Goal: Information Seeking & Learning: Learn about a topic

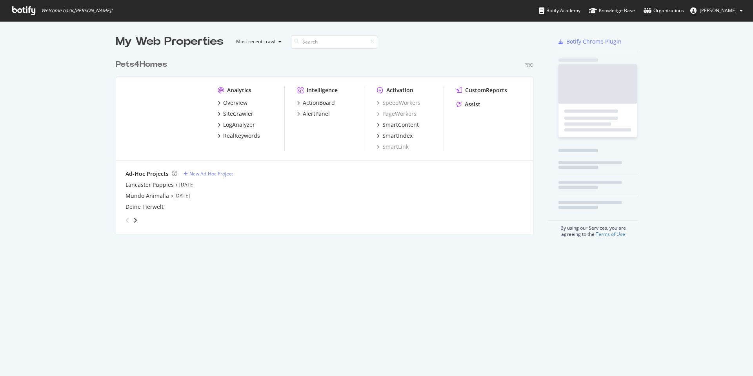
scroll to position [370, 741]
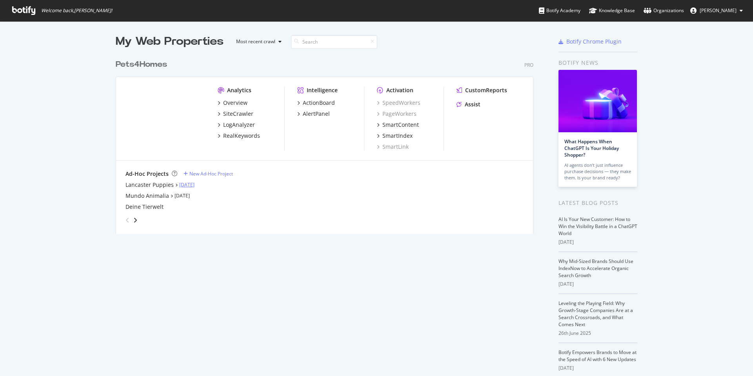
click at [190, 184] on link "[DATE]" at bounding box center [186, 184] width 15 height 7
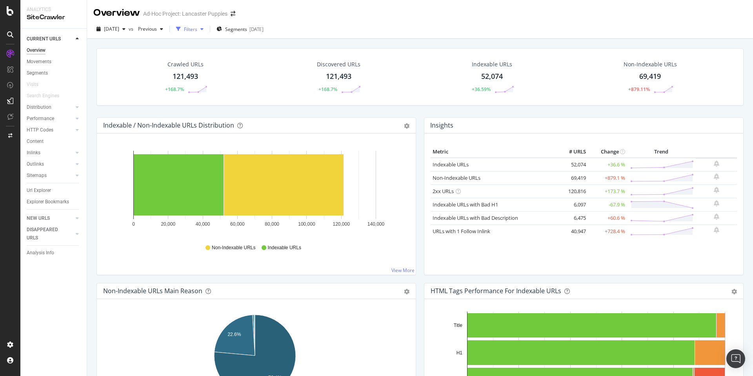
click at [197, 30] on div "Filters" at bounding box center [190, 29] width 13 height 7
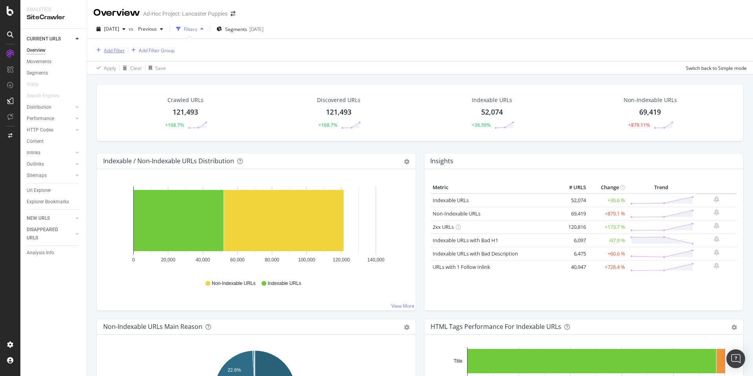
click at [113, 47] on div "Add Filter" at bounding box center [114, 50] width 21 height 7
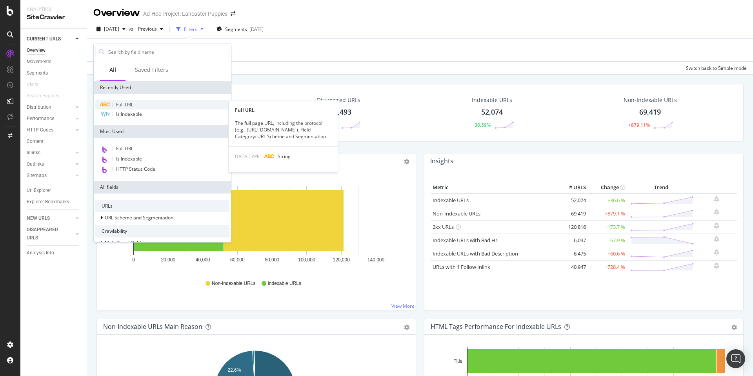
click at [129, 105] on span "Full URL" at bounding box center [124, 104] width 17 height 7
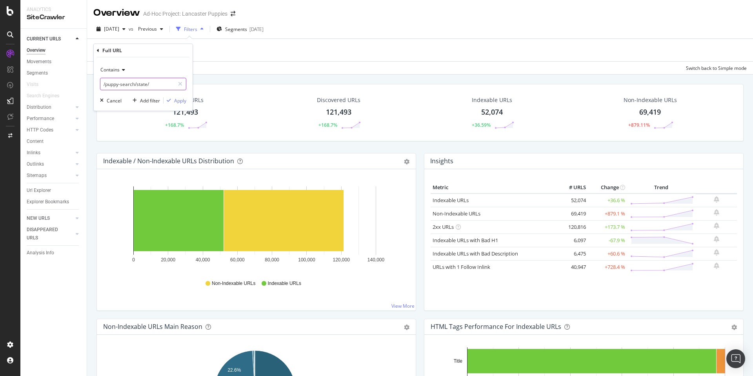
click at [136, 86] on input "/puppy-search/state/" at bounding box center [137, 84] width 74 height 13
paste input "united-states/[US_STATE]/[GEOGRAPHIC_DATA]-county/[GEOGRAPHIC_DATA]"
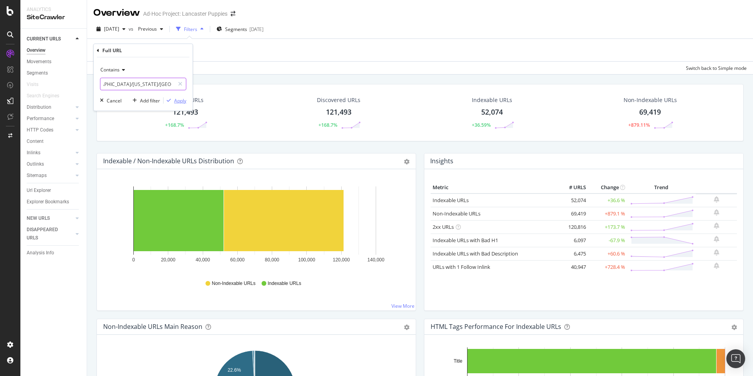
type input "/[GEOGRAPHIC_DATA]/[US_STATE]/[GEOGRAPHIC_DATA]-county/[GEOGRAPHIC_DATA]/"
click at [179, 99] on div "Apply" at bounding box center [180, 100] width 12 height 7
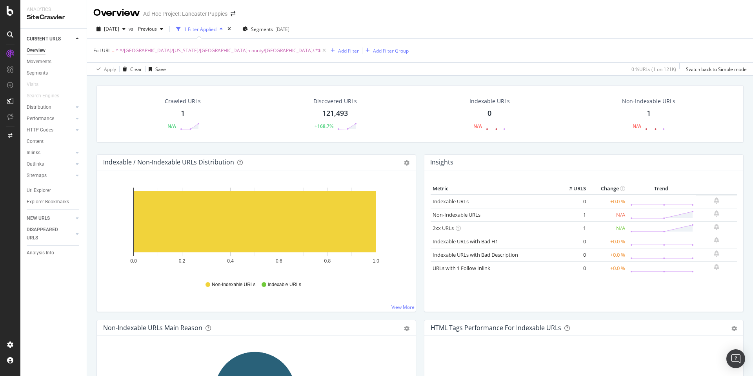
click at [162, 52] on span "^.*/[GEOGRAPHIC_DATA]/[US_STATE]/[GEOGRAPHIC_DATA]-county/[GEOGRAPHIC_DATA]/.*$" at bounding box center [218, 50] width 205 height 11
click at [156, 83] on input "/[GEOGRAPHIC_DATA]/[US_STATE]/[GEOGRAPHIC_DATA]-county/[GEOGRAPHIC_DATA]/" at bounding box center [137, 83] width 74 height 13
drag, startPoint x: 152, startPoint y: 84, endPoint x: 224, endPoint y: 83, distance: 72.2
click at [224, 83] on body "Analytics SiteCrawler CURRENT URLS Overview Movements Segments Visits Search En…" at bounding box center [376, 188] width 753 height 376
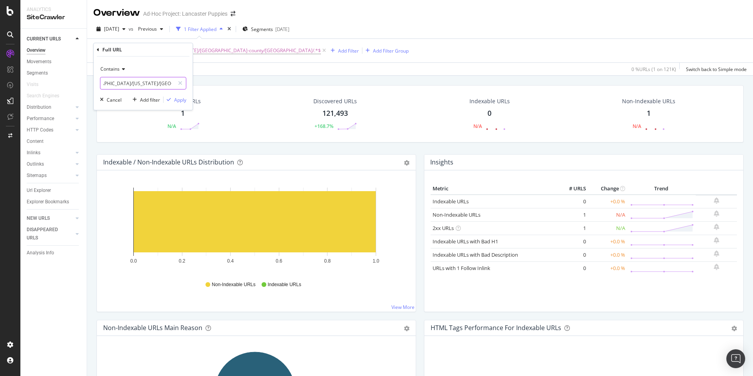
click at [161, 83] on input "/[GEOGRAPHIC_DATA]/[US_STATE]/[GEOGRAPHIC_DATA]-county/[GEOGRAPHIC_DATA]/" at bounding box center [137, 83] width 74 height 13
click at [154, 84] on input "/[GEOGRAPHIC_DATA]/[US_STATE]/[GEOGRAPHIC_DATA]-county/[GEOGRAPHIC_DATA]/" at bounding box center [137, 83] width 74 height 13
drag, startPoint x: 155, startPoint y: 82, endPoint x: 103, endPoint y: 82, distance: 52.2
click at [103, 82] on input "/[GEOGRAPHIC_DATA]/[US_STATE]/[GEOGRAPHIC_DATA]-county/[GEOGRAPHIC_DATA]/" at bounding box center [137, 83] width 74 height 13
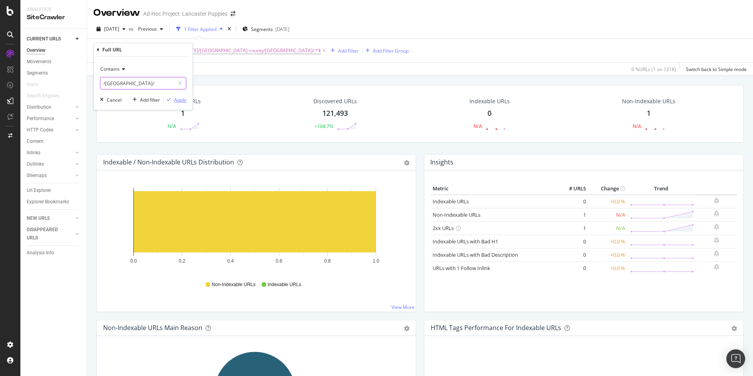
type input "/[GEOGRAPHIC_DATA]/"
click at [177, 97] on div "Apply" at bounding box center [180, 99] width 12 height 7
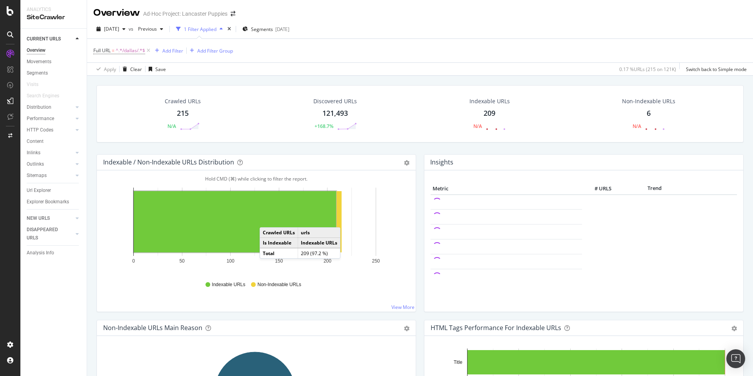
click at [267, 219] on rect "A chart." at bounding box center [235, 221] width 202 height 61
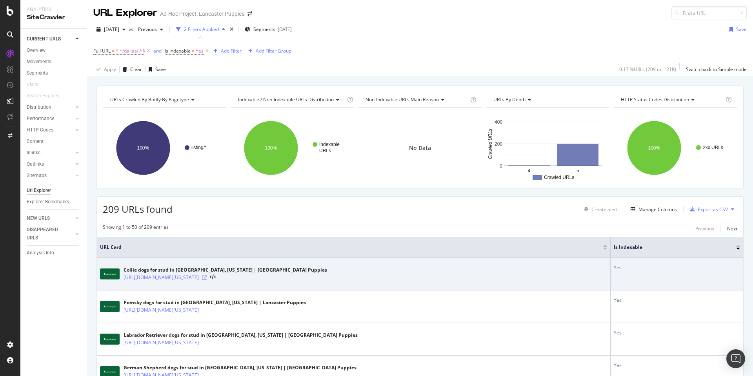
click at [207, 277] on icon at bounding box center [204, 277] width 5 height 5
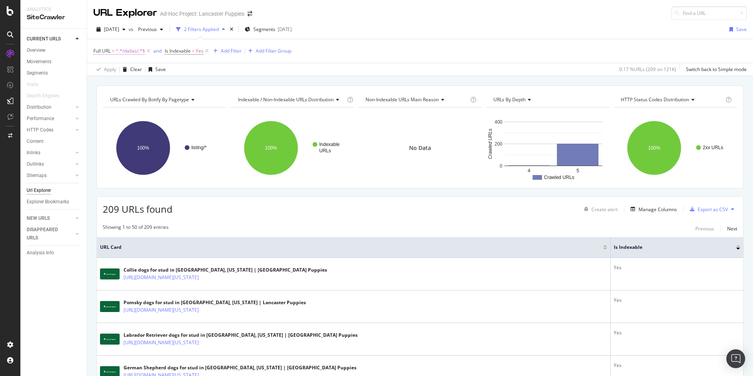
click at [134, 51] on span "^.*/dallas/.*$" at bounding box center [130, 50] width 29 height 11
click at [133, 81] on input "/[GEOGRAPHIC_DATA]/" at bounding box center [137, 83] width 74 height 13
paste input "charlotte"
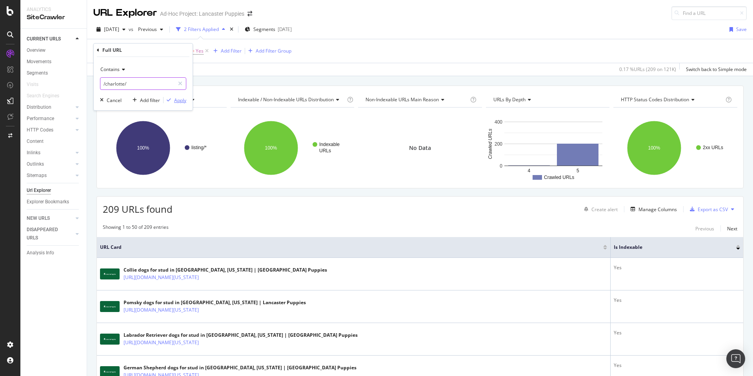
type input "/charlotte/"
click at [182, 102] on div "Apply" at bounding box center [180, 100] width 12 height 7
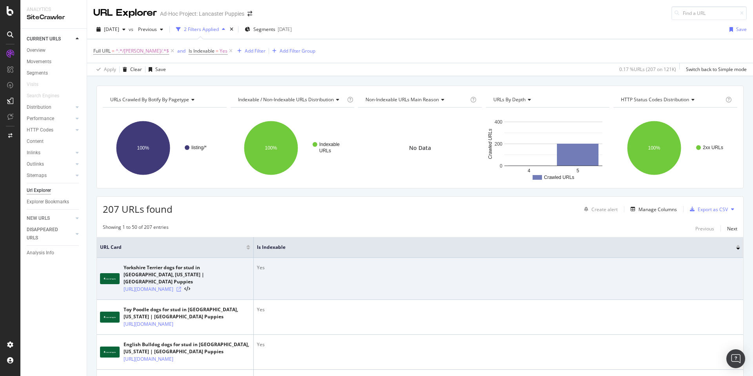
click at [181, 289] on icon at bounding box center [178, 289] width 5 height 5
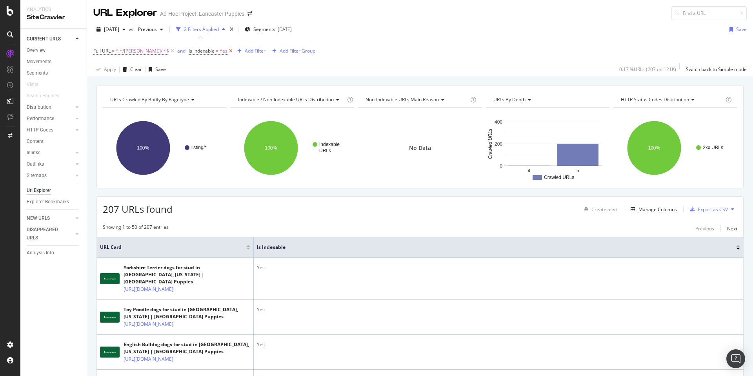
click at [227, 49] on icon at bounding box center [230, 51] width 7 height 8
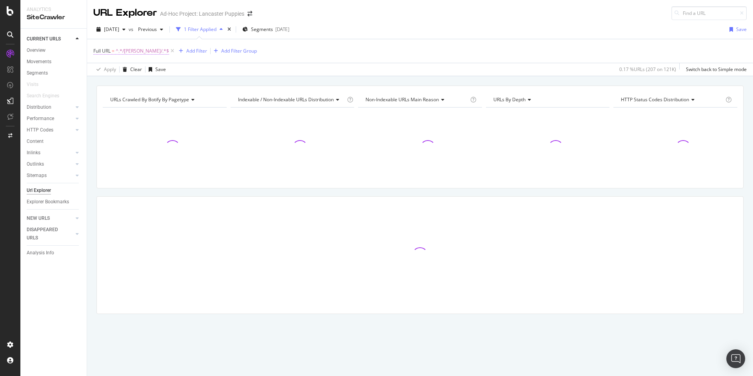
click at [111, 51] on span "Full URL = ^.*/[PERSON_NAME]/.*$" at bounding box center [131, 50] width 76 height 7
click at [121, 87] on input "/charlotte/" at bounding box center [137, 83] width 74 height 13
paste input "[GEOGRAPHIC_DATA]"
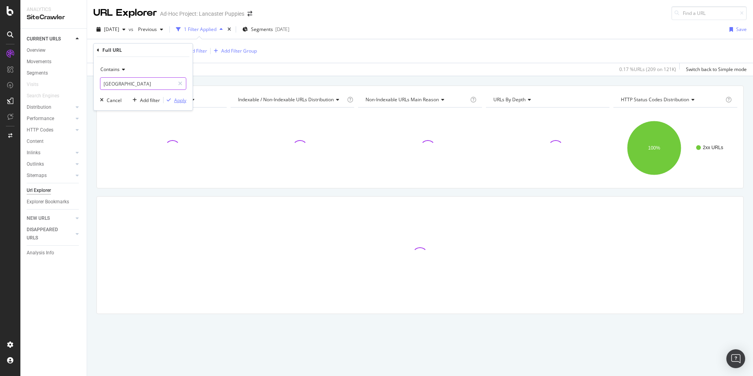
type input "[GEOGRAPHIC_DATA]"
click at [182, 100] on div "Apply" at bounding box center [180, 100] width 12 height 7
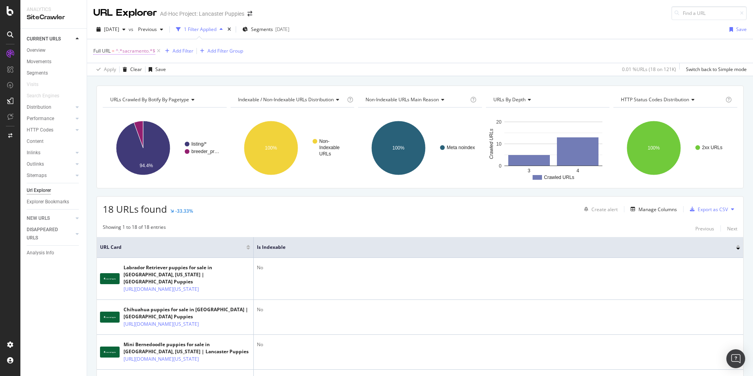
click at [137, 47] on span "^.*sacramento.*$" at bounding box center [136, 50] width 40 height 11
click at [291, 231] on div "Showing 1 to 18 of 18 entries Previous Next" at bounding box center [420, 228] width 646 height 9
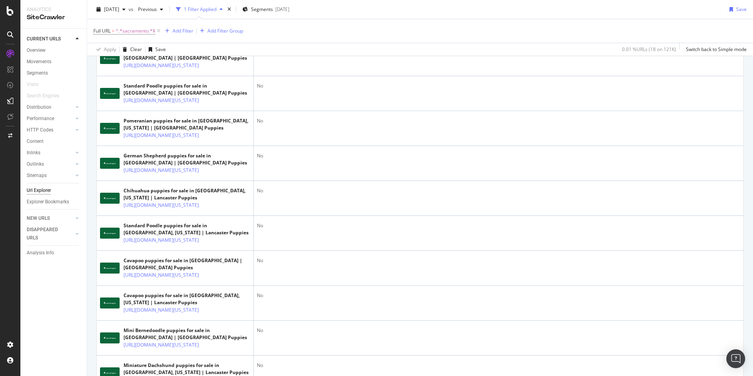
scroll to position [415, 0]
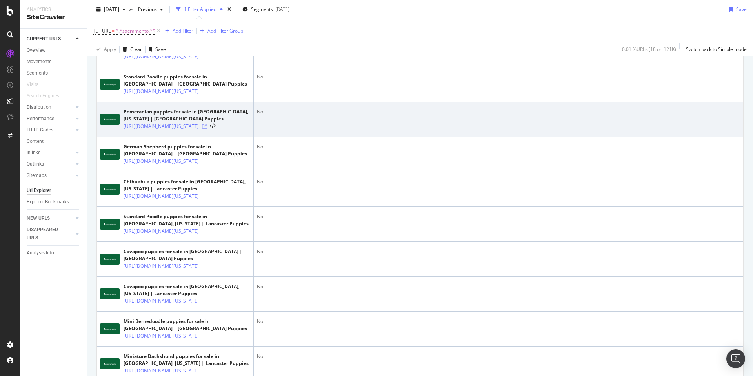
click at [207, 129] on icon at bounding box center [204, 126] width 5 height 5
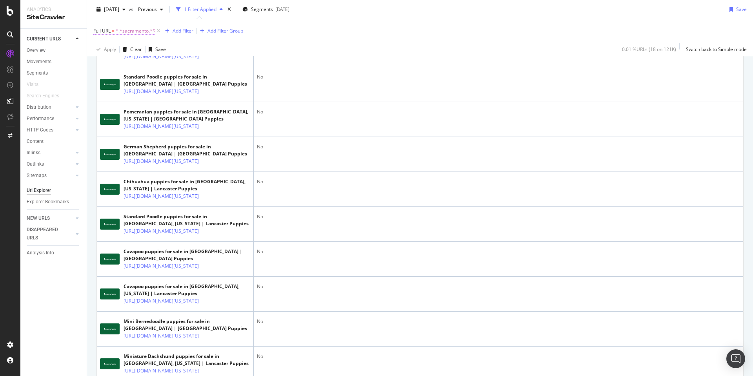
click at [140, 30] on span "^.*sacramento.*$" at bounding box center [136, 30] width 40 height 11
click at [124, 65] on input "[GEOGRAPHIC_DATA]" at bounding box center [137, 63] width 74 height 13
paste input "[GEOGRAPHIC_DATA]"
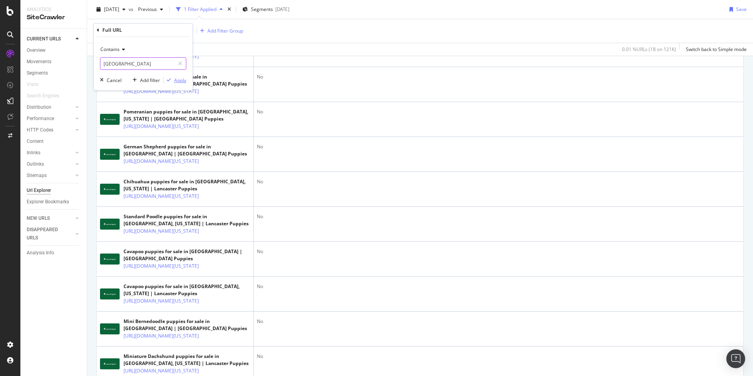
type input "[GEOGRAPHIC_DATA]"
click at [183, 80] on div "Apply" at bounding box center [180, 80] width 12 height 7
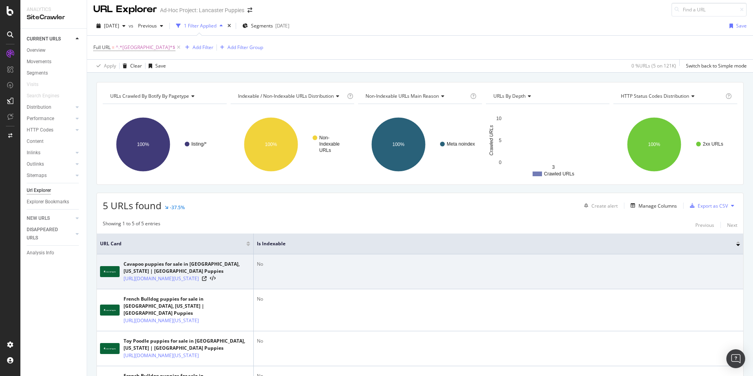
scroll to position [8, 0]
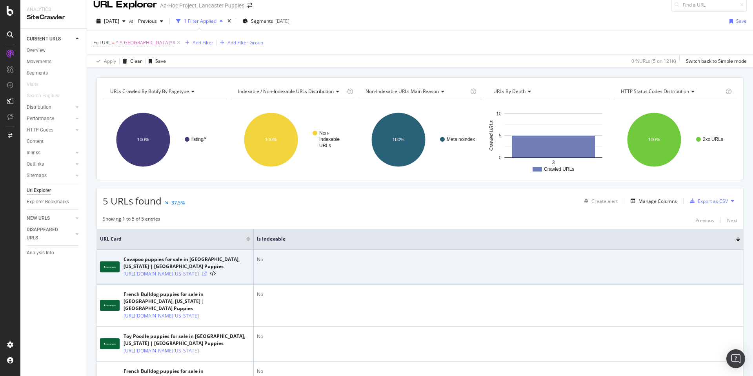
click at [207, 276] on icon at bounding box center [204, 273] width 5 height 5
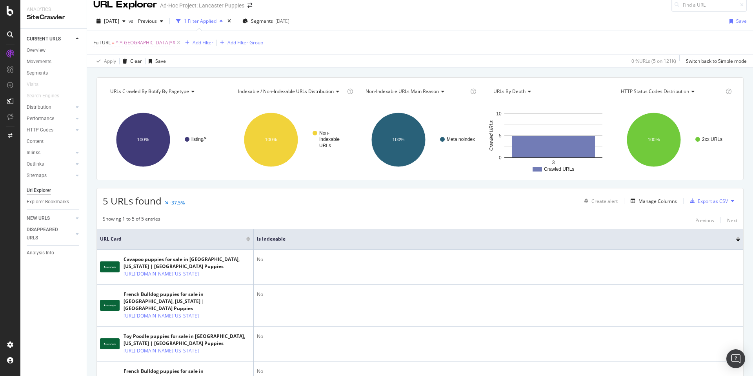
click at [138, 42] on span "^.*[GEOGRAPHIC_DATA]*$" at bounding box center [146, 42] width 60 height 11
click at [134, 78] on input "[GEOGRAPHIC_DATA]" at bounding box center [137, 75] width 74 height 13
paste input "/[GEOGRAPHIC_DATA]/"
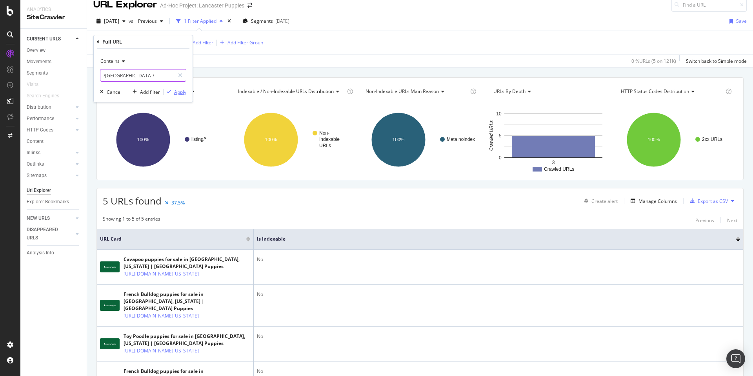
type input "/[GEOGRAPHIC_DATA]/"
click at [179, 91] on div "Apply" at bounding box center [180, 92] width 12 height 7
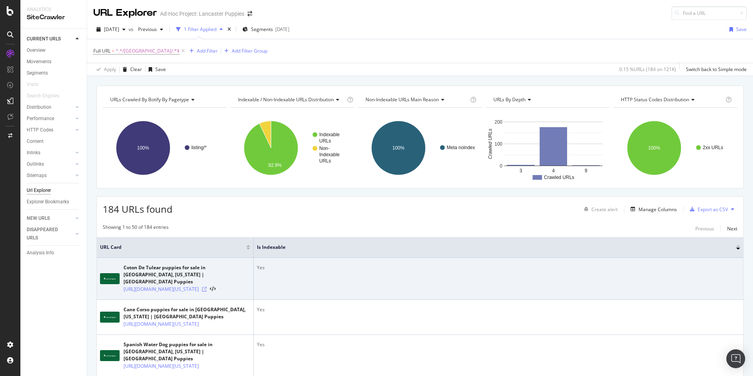
click at [207, 289] on icon at bounding box center [204, 289] width 5 height 5
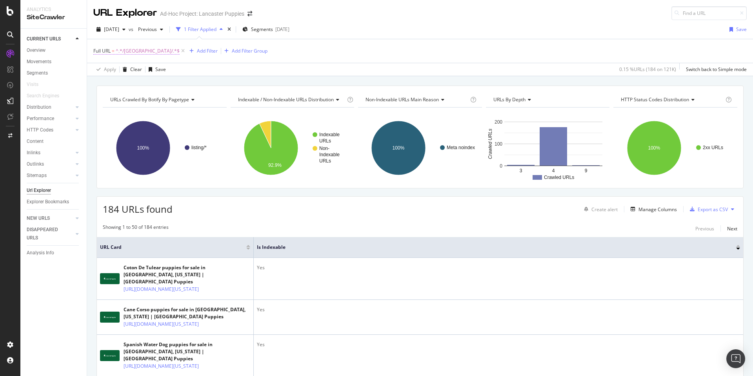
click at [134, 49] on span "^.*/[GEOGRAPHIC_DATA]/.*$" at bounding box center [148, 50] width 64 height 11
click at [112, 84] on input "/[GEOGRAPHIC_DATA]/" at bounding box center [137, 83] width 74 height 13
click at [113, 84] on input "/[GEOGRAPHIC_DATA]/" at bounding box center [137, 83] width 74 height 13
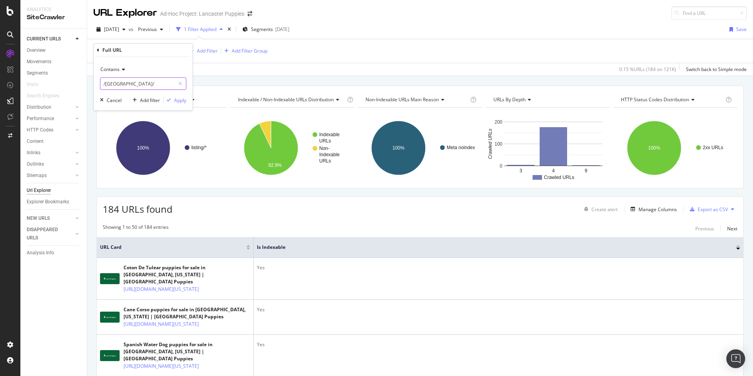
paste input "[GEOGRAPHIC_DATA]"
type input "/[GEOGRAPHIC_DATA]/"
click at [177, 100] on div "Apply" at bounding box center [180, 100] width 12 height 7
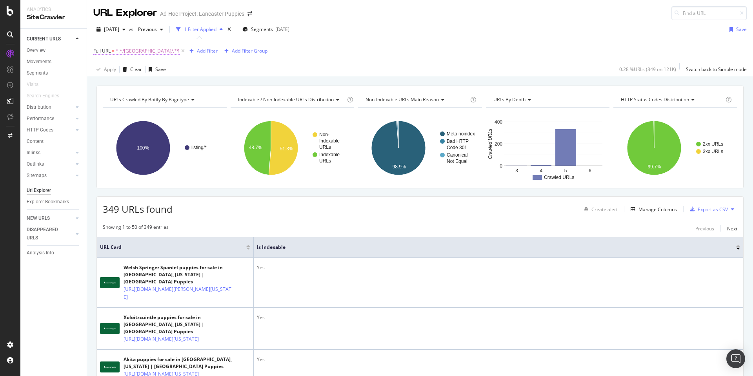
click at [135, 51] on span "^.*/[GEOGRAPHIC_DATA]/.*$" at bounding box center [148, 50] width 64 height 11
click at [116, 83] on input "/[GEOGRAPHIC_DATA]/" at bounding box center [137, 83] width 74 height 13
click at [119, 85] on input "/[GEOGRAPHIC_DATA]/" at bounding box center [137, 83] width 74 height 13
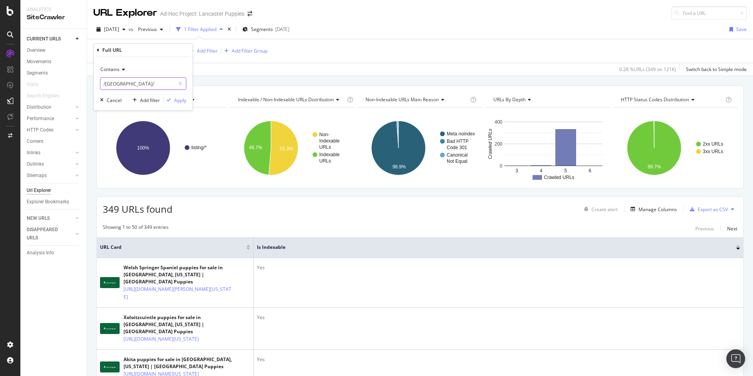
paste input "[GEOGRAPHIC_DATA]"
type input "/[GEOGRAPHIC_DATA]/"
click at [176, 100] on div "Apply" at bounding box center [180, 100] width 12 height 7
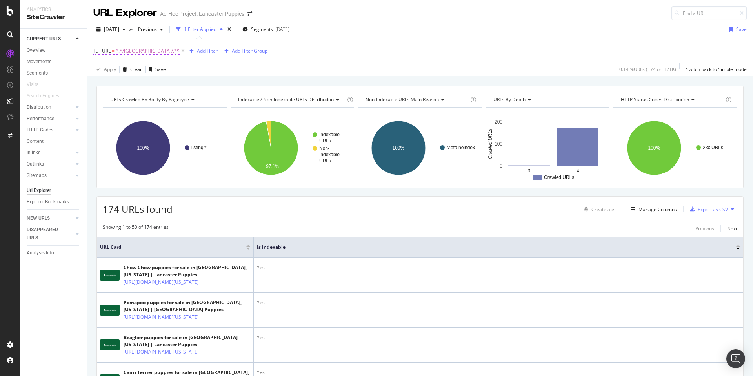
click at [132, 53] on span "^.*/[GEOGRAPHIC_DATA]/.*$" at bounding box center [148, 50] width 64 height 11
click at [116, 85] on input "/[GEOGRAPHIC_DATA]/" at bounding box center [137, 83] width 74 height 13
click at [120, 84] on input "/[GEOGRAPHIC_DATA]/" at bounding box center [137, 83] width 74 height 13
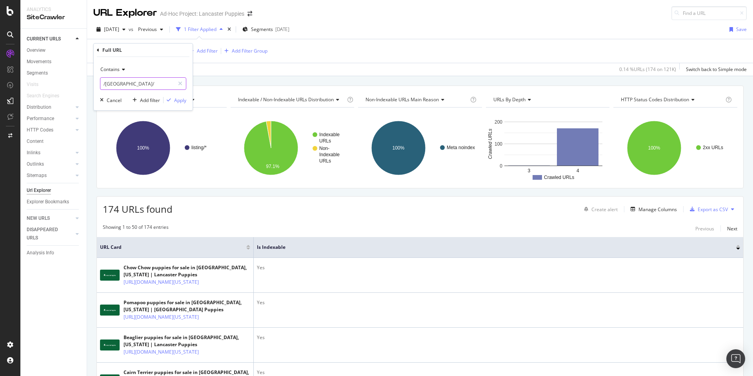
paste input "[GEOGRAPHIC_DATA]"
type input "/[GEOGRAPHIC_DATA]/"
click at [184, 99] on div "Apply" at bounding box center [180, 100] width 12 height 7
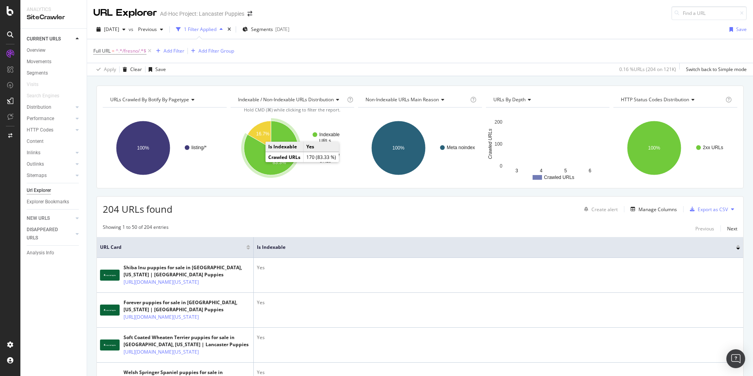
scroll to position [0, 0]
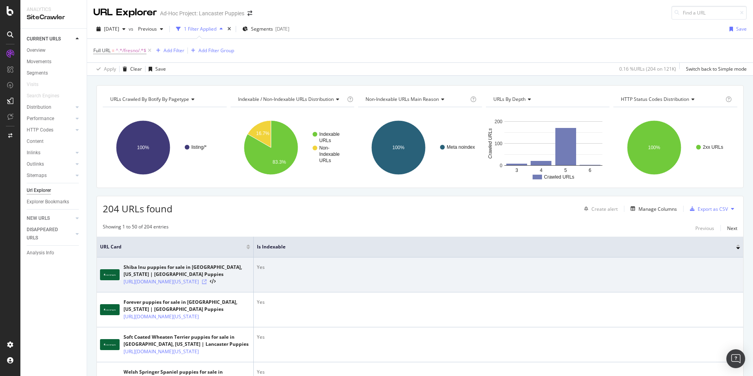
click at [207, 284] on icon at bounding box center [204, 281] width 5 height 5
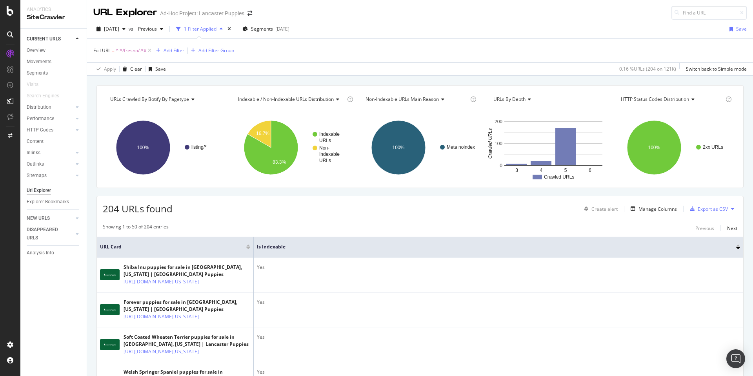
click at [122, 50] on span "^.*/fresno/.*$" at bounding box center [131, 50] width 31 height 11
click at [110, 83] on input "/[GEOGRAPHIC_DATA]/" at bounding box center [137, 83] width 74 height 13
paste input "[GEOGRAPHIC_DATA]"
type input "/[GEOGRAPHIC_DATA]/"
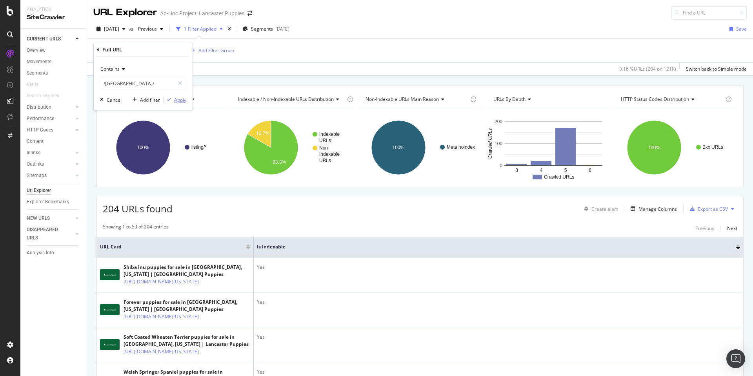
click at [177, 100] on div "Apply" at bounding box center [180, 99] width 12 height 7
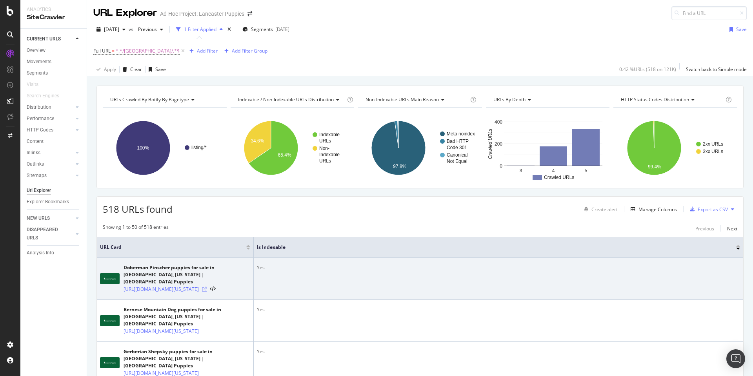
click at [207, 290] on icon at bounding box center [204, 289] width 5 height 5
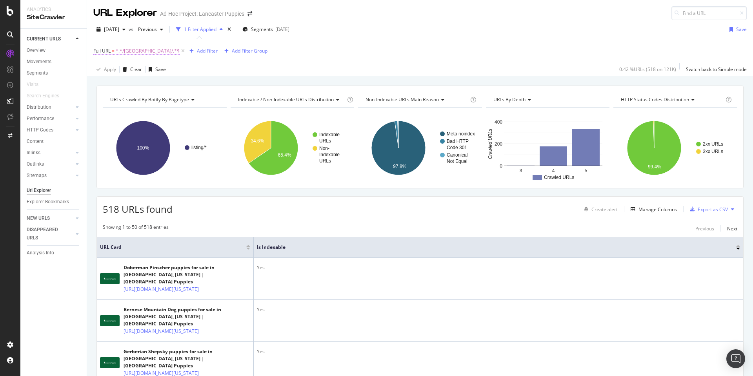
click at [131, 50] on span "^.*/[GEOGRAPHIC_DATA]/.*$" at bounding box center [148, 50] width 64 height 11
click at [115, 85] on input "/[GEOGRAPHIC_DATA]/" at bounding box center [137, 83] width 74 height 13
click at [117, 84] on input "/[GEOGRAPHIC_DATA]/" at bounding box center [137, 83] width 74 height 13
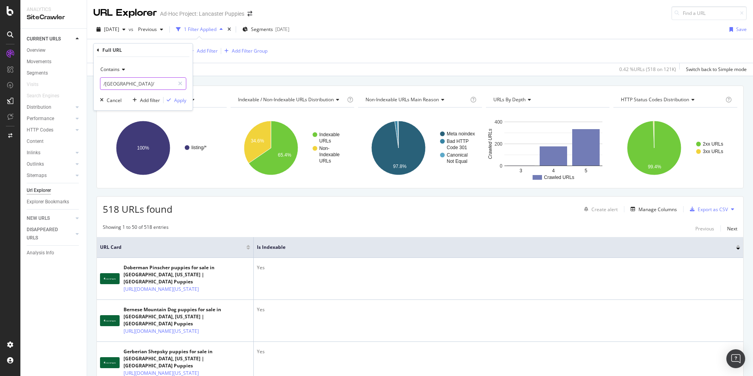
paste input "[GEOGRAPHIC_DATA]"
type input "/[GEOGRAPHIC_DATA]/"
click at [176, 99] on div "Apply" at bounding box center [180, 100] width 12 height 7
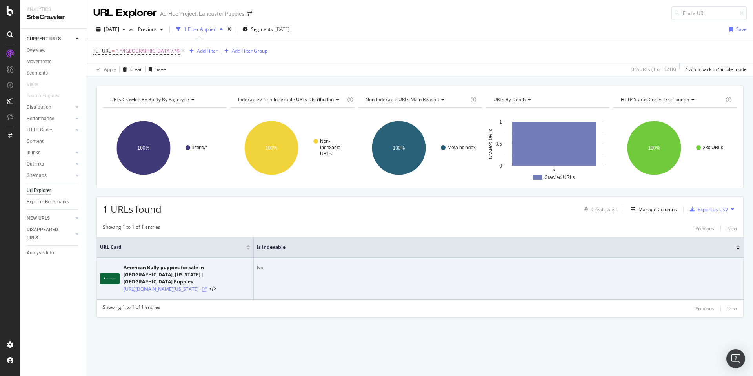
click at [207, 289] on icon at bounding box center [204, 289] width 5 height 5
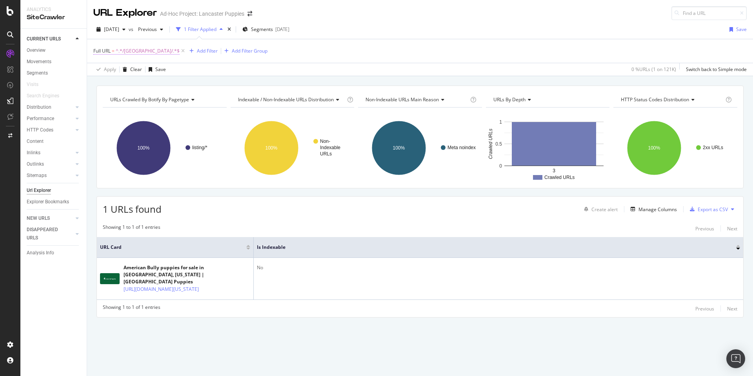
click at [135, 52] on span "^.*/[GEOGRAPHIC_DATA]/.*$" at bounding box center [148, 50] width 64 height 11
click at [113, 85] on input "/[GEOGRAPHIC_DATA]/" at bounding box center [137, 83] width 74 height 13
click at [118, 84] on input "/[GEOGRAPHIC_DATA]/" at bounding box center [137, 83] width 74 height 13
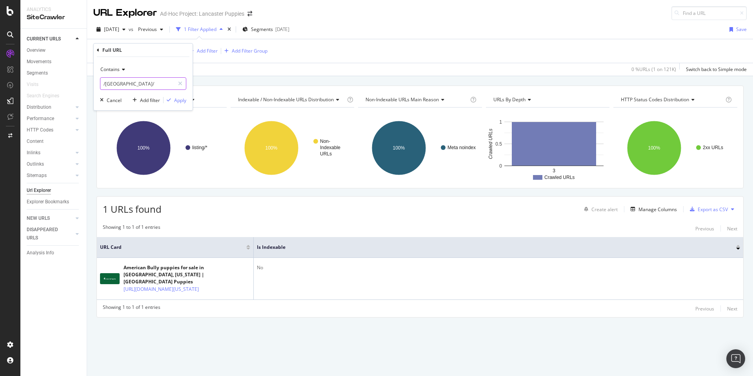
paste input "[GEOGRAPHIC_DATA]"
type input "/[GEOGRAPHIC_DATA]/"
click at [181, 100] on div "Apply" at bounding box center [180, 100] width 12 height 7
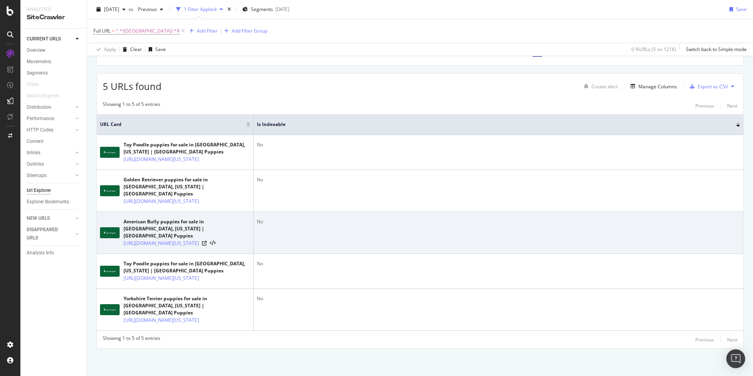
scroll to position [179, 0]
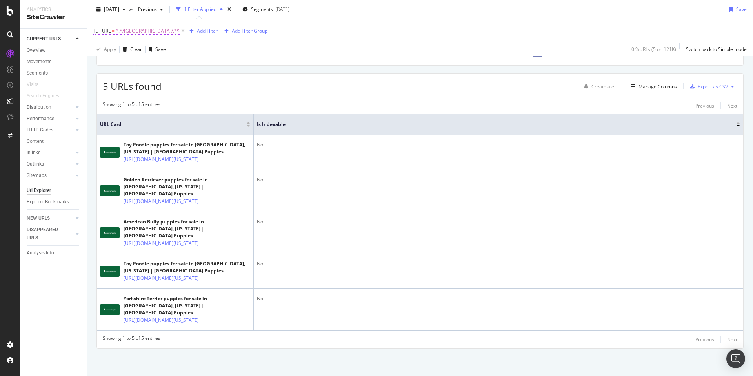
click at [136, 31] on span "^.*/[GEOGRAPHIC_DATA]/.*$" at bounding box center [148, 30] width 64 height 11
click at [114, 64] on input "/[GEOGRAPHIC_DATA]/" at bounding box center [137, 63] width 74 height 13
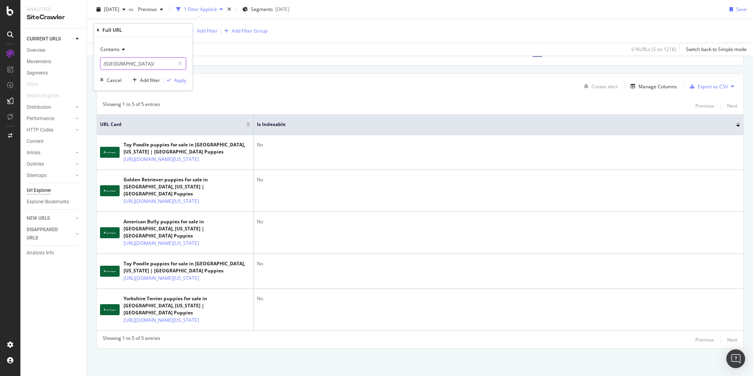
paste input "[US_STATE][GEOGRAPHIC_DATA]"
type input "/[US_STATE][GEOGRAPHIC_DATA]/"
click at [180, 82] on div "Apply" at bounding box center [180, 80] width 12 height 7
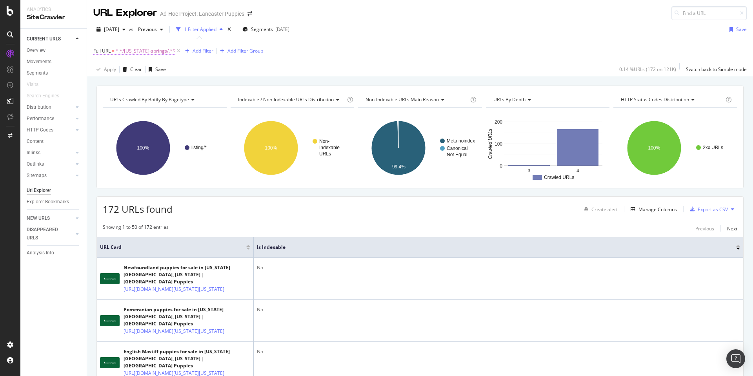
click at [139, 50] on span "^.*/[US_STATE]-springs/.*$" at bounding box center [146, 50] width 60 height 11
click at [135, 89] on input "/[US_STATE][GEOGRAPHIC_DATA]/" at bounding box center [137, 83] width 74 height 13
click at [134, 87] on input "/[US_STATE][GEOGRAPHIC_DATA]/" at bounding box center [137, 83] width 74 height 13
click at [134, 84] on input "/[US_STATE][GEOGRAPHIC_DATA]/" at bounding box center [137, 83] width 74 height 13
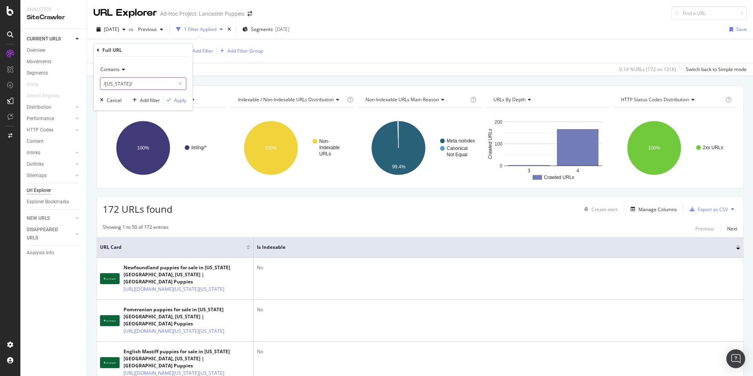
click at [118, 85] on input "/[US_STATE]/" at bounding box center [137, 83] width 74 height 13
paste input "greensbor"
type input "/[GEOGRAPHIC_DATA]/"
click at [174, 100] on div "Apply" at bounding box center [180, 100] width 12 height 7
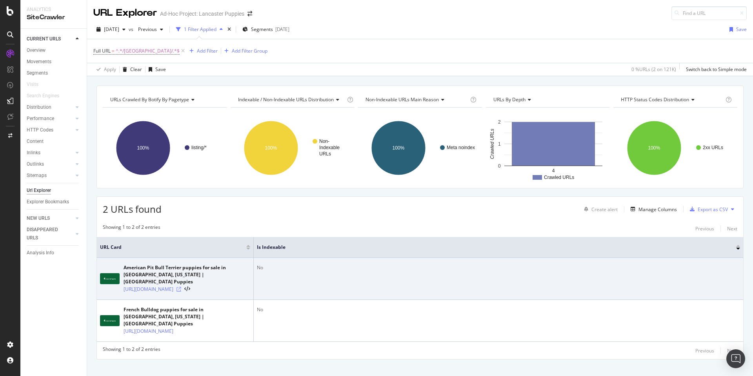
click at [181, 291] on icon at bounding box center [178, 289] width 5 height 5
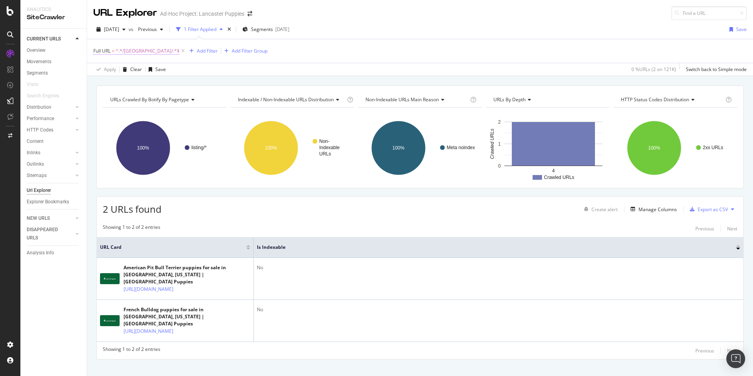
click at [148, 51] on span "^.*/[GEOGRAPHIC_DATA]/.*$" at bounding box center [148, 50] width 64 height 11
click at [115, 86] on input "/[GEOGRAPHIC_DATA]/" at bounding box center [137, 83] width 74 height 13
click at [118, 83] on input "/[GEOGRAPHIC_DATA]/" at bounding box center [137, 83] width 74 height 13
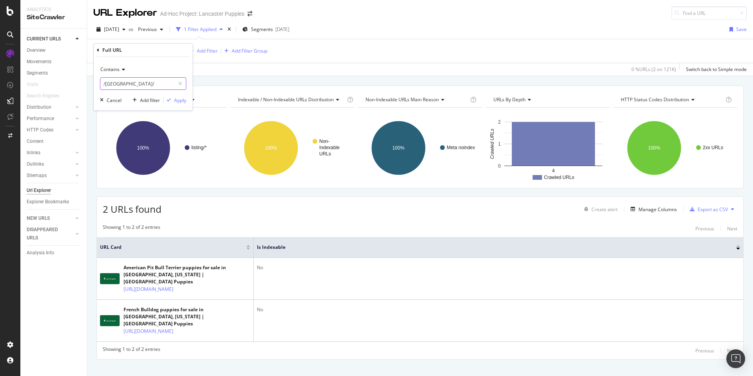
paste input "[GEOGRAPHIC_DATA]"
type input "/[GEOGRAPHIC_DATA]/"
click at [174, 99] on div "Apply" at bounding box center [180, 100] width 12 height 7
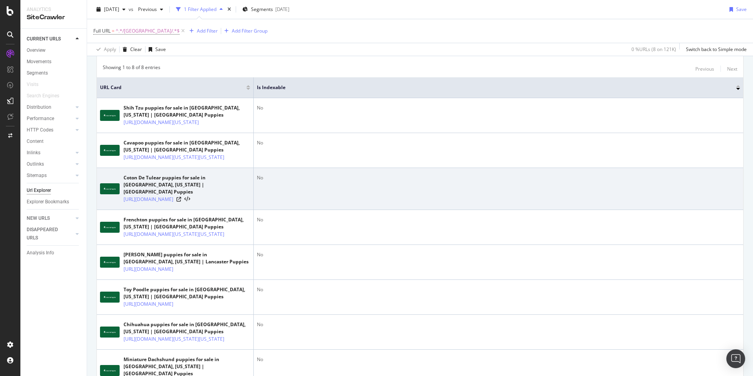
scroll to position [324, 0]
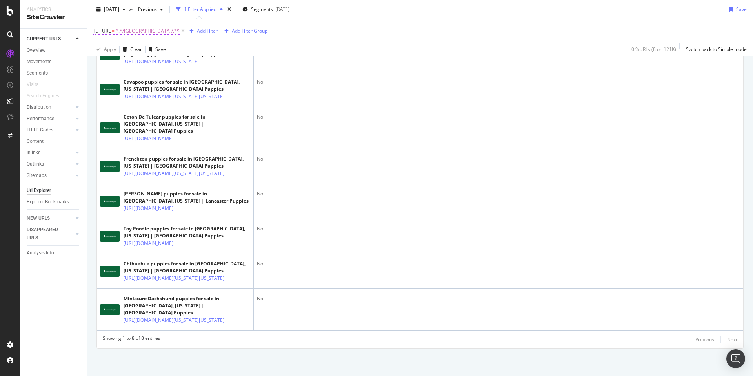
click at [127, 31] on span "^.*/[GEOGRAPHIC_DATA]/.*$" at bounding box center [148, 30] width 64 height 11
click at [114, 60] on input "/[GEOGRAPHIC_DATA]/" at bounding box center [137, 63] width 74 height 13
click at [112, 63] on input "/[GEOGRAPHIC_DATA]/" at bounding box center [137, 63] width 74 height 13
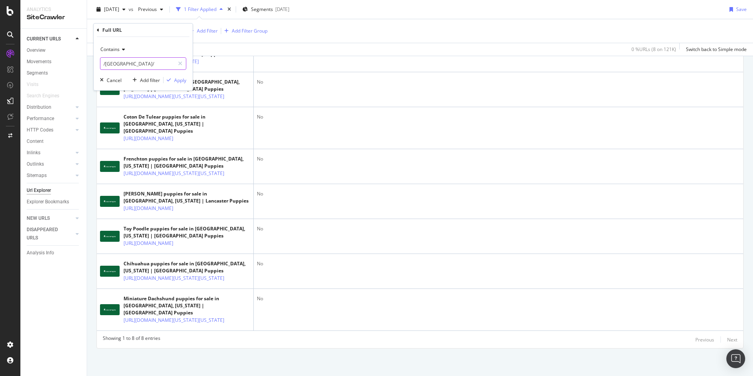
paste input "[US_STATE]-city"
type input "/[US_STATE]-city/"
click at [182, 82] on div "Apply" at bounding box center [180, 80] width 12 height 7
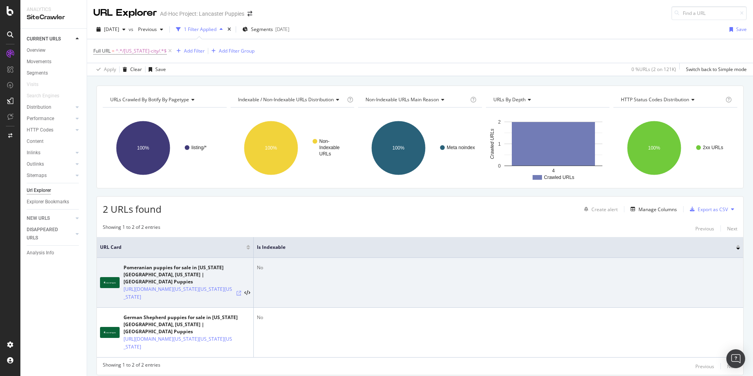
click at [239, 291] on icon at bounding box center [238, 293] width 5 height 5
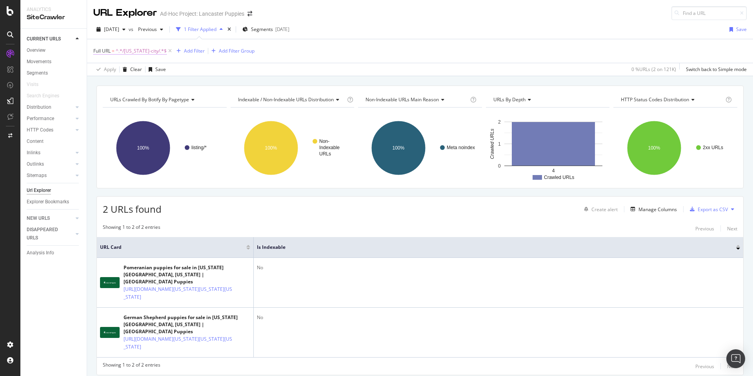
click at [145, 53] on span "^.*/[US_STATE]-city/.*$" at bounding box center [141, 50] width 51 height 11
click at [131, 83] on input "/[US_STATE]-city/" at bounding box center [137, 83] width 74 height 13
paste input "[GEOGRAPHIC_DATA]"
click at [103, 84] on input "[GEOGRAPHIC_DATA]/" at bounding box center [137, 83] width 74 height 13
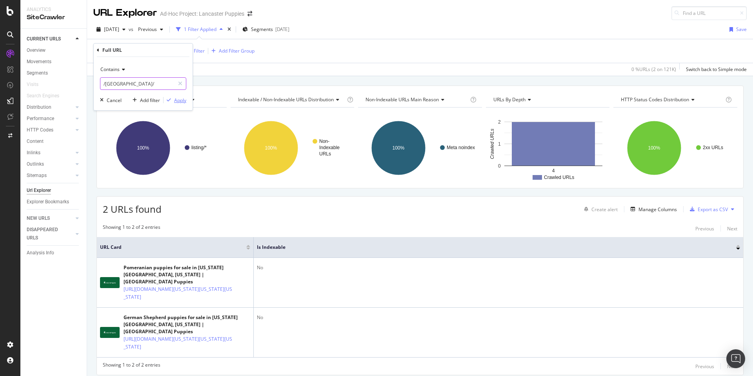
type input "/[GEOGRAPHIC_DATA]/"
click at [176, 102] on div "Apply" at bounding box center [180, 100] width 12 height 7
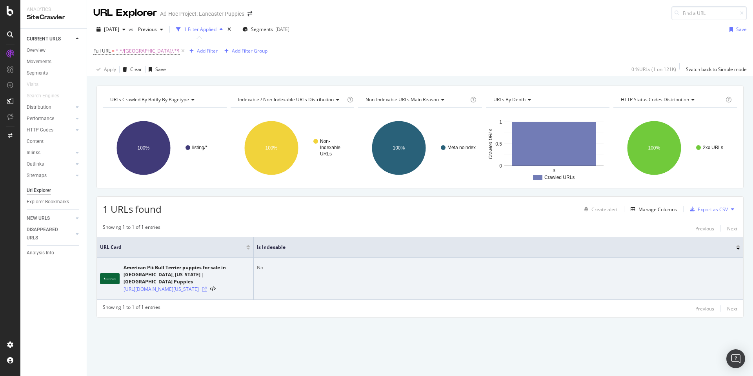
click at [207, 289] on icon at bounding box center [204, 289] width 5 height 5
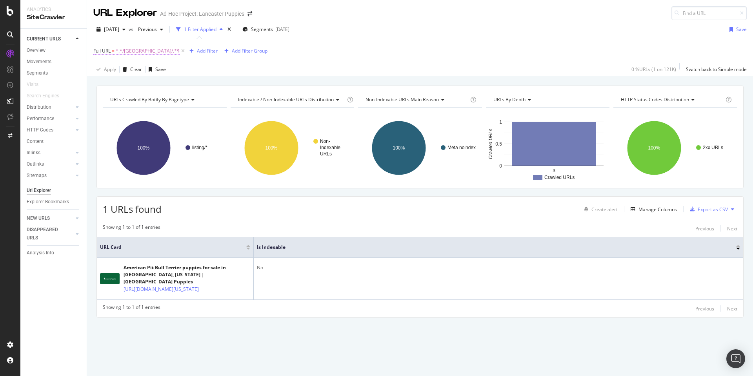
click at [128, 50] on span "^.*/[GEOGRAPHIC_DATA]/.*$" at bounding box center [148, 50] width 64 height 11
click at [113, 86] on input "/[GEOGRAPHIC_DATA]/" at bounding box center [137, 83] width 74 height 13
click at [111, 84] on input "/[GEOGRAPHIC_DATA]/" at bounding box center [137, 83] width 74 height 13
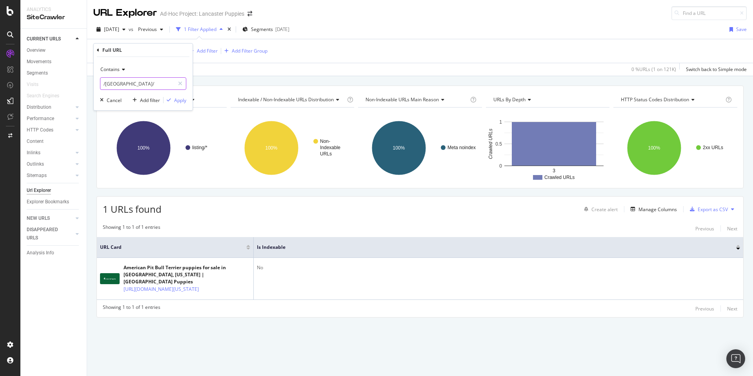
paste input "[GEOGRAPHIC_DATA]"
type input "/myrtle-beach/"
click at [182, 100] on div "Apply" at bounding box center [180, 100] width 12 height 7
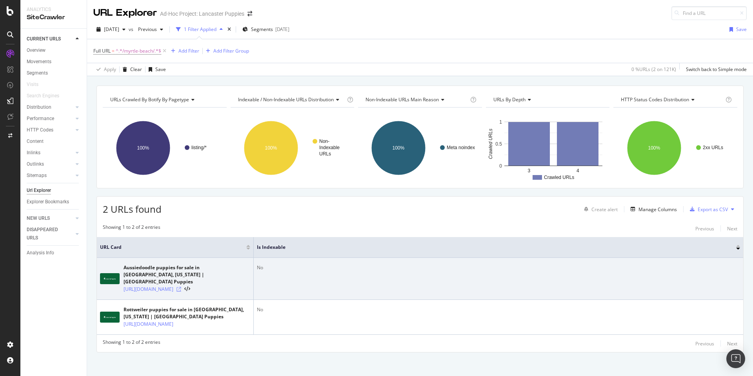
click at [181, 289] on icon at bounding box center [178, 289] width 5 height 5
